Goal: Task Accomplishment & Management: Use online tool/utility

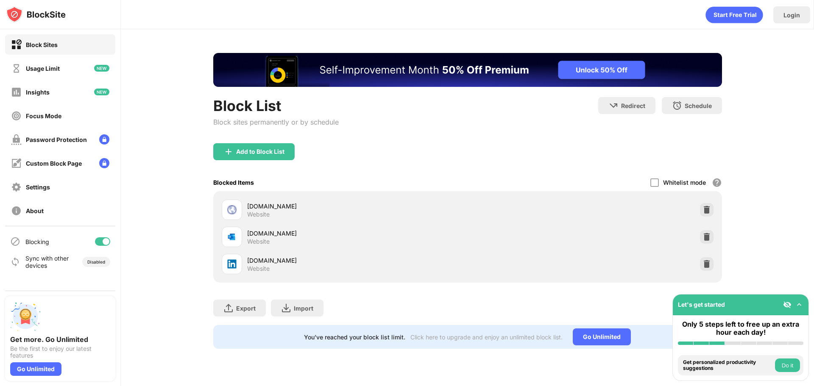
click at [106, 246] on div "Blocking" at bounding box center [60, 242] width 110 height 20
click at [105, 244] on div at bounding box center [106, 241] width 7 height 7
click at [108, 242] on div at bounding box center [102, 241] width 15 height 8
